Goal: Information Seeking & Learning: Learn about a topic

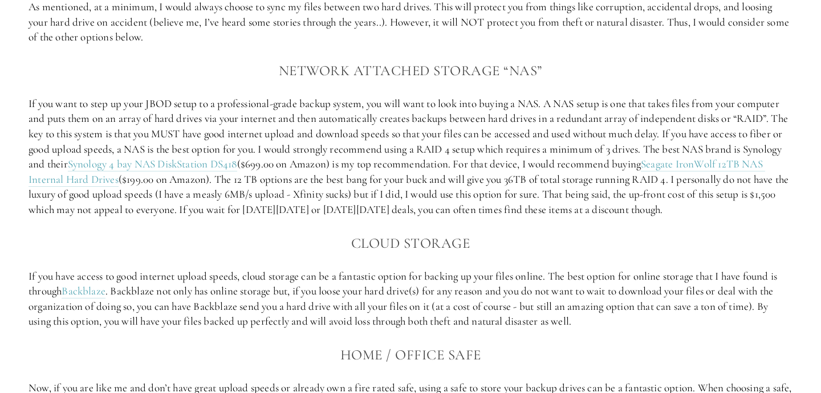
scroll to position [1423, 0]
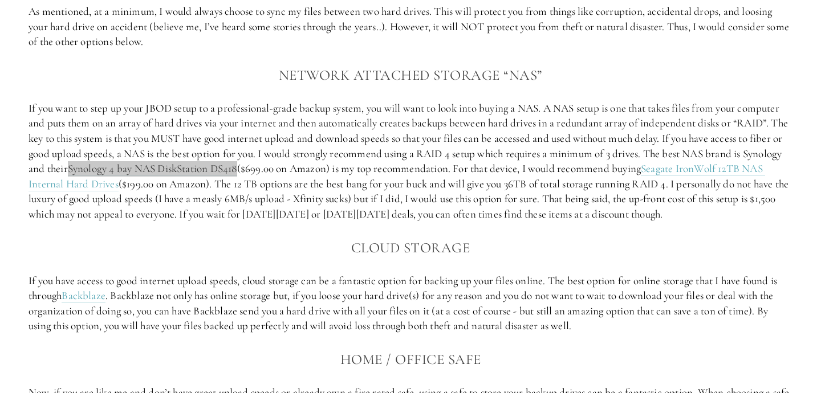
drag, startPoint x: 186, startPoint y: 169, endPoint x: 582, endPoint y: 1, distance: 429.7
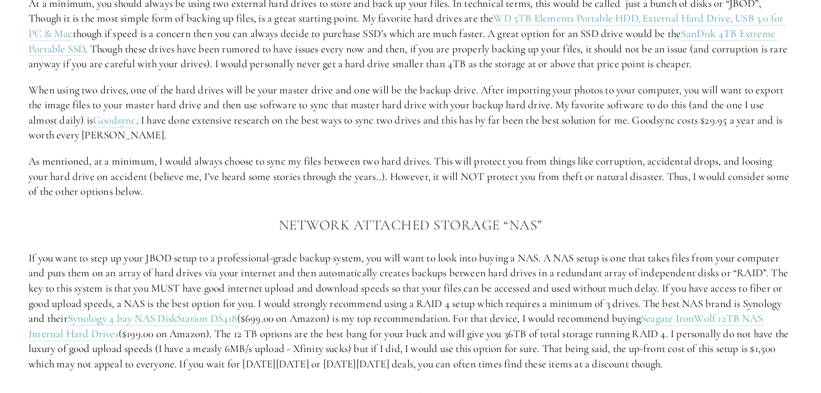
click at [484, 161] on p "As mentioned, at a minimum, I would always choose to sync my files between two …" at bounding box center [410, 177] width 764 height 46
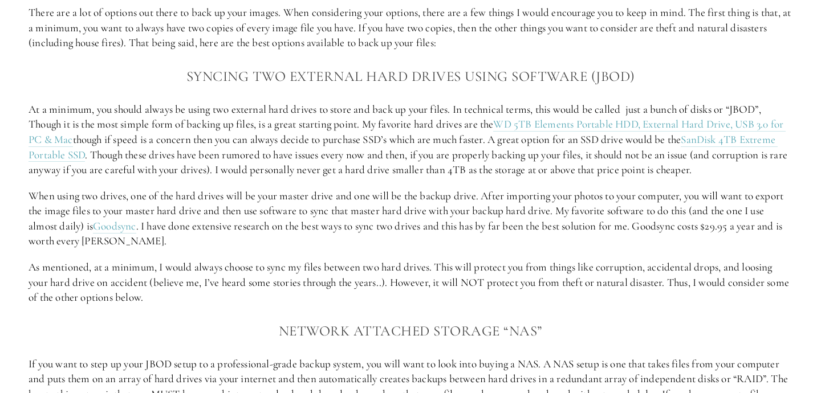
scroll to position [1166, 0]
click at [516, 157] on p "At a minimum, you should always be using two external hard drives to store and …" at bounding box center [410, 142] width 764 height 76
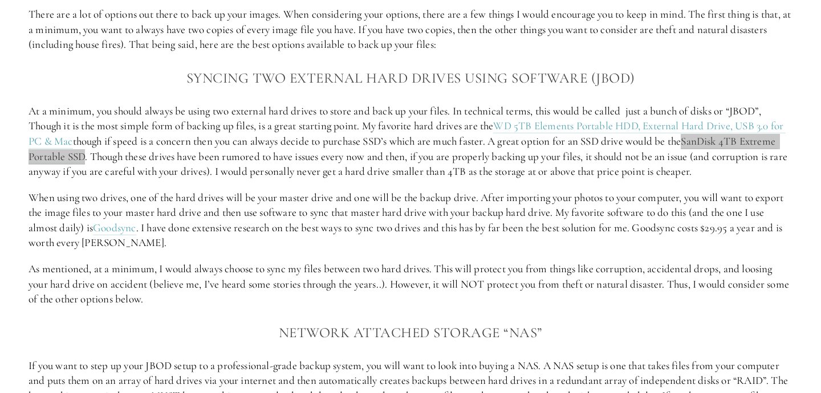
drag, startPoint x: 723, startPoint y: 139, endPoint x: 558, endPoint y: 10, distance: 209.0
click at [465, 174] on p "At a minimum, you should always be using two external hard drives to store and …" at bounding box center [410, 142] width 764 height 76
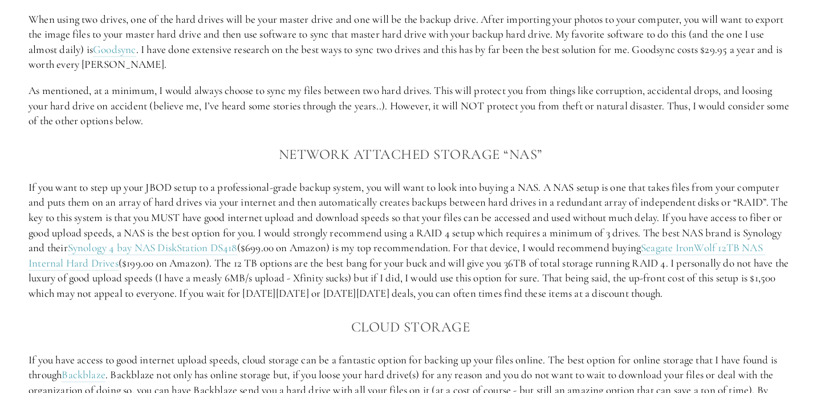
scroll to position [1361, 0]
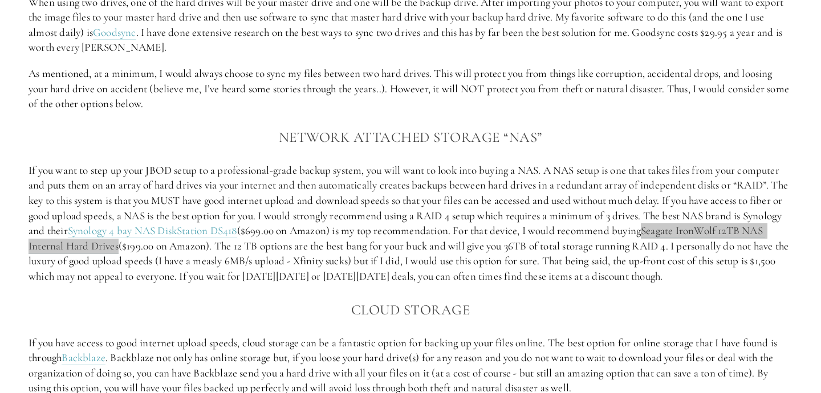
drag, startPoint x: 705, startPoint y: 233, endPoint x: 639, endPoint y: 158, distance: 99.7
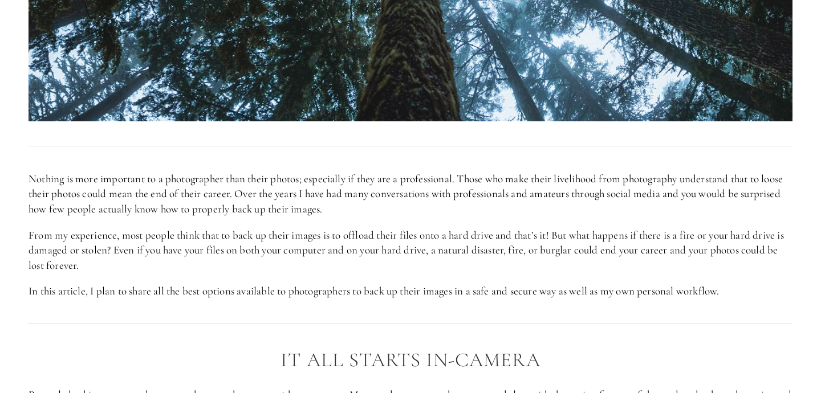
scroll to position [0, 0]
